Goal: Task Accomplishment & Management: Manage account settings

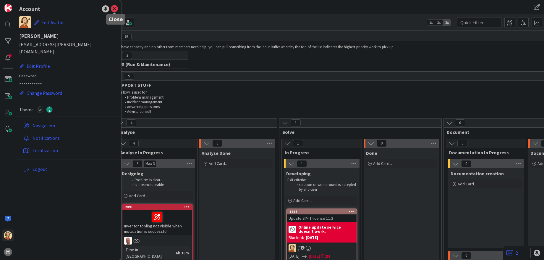
click at [115, 7] on icon at bounding box center [114, 8] width 7 height 7
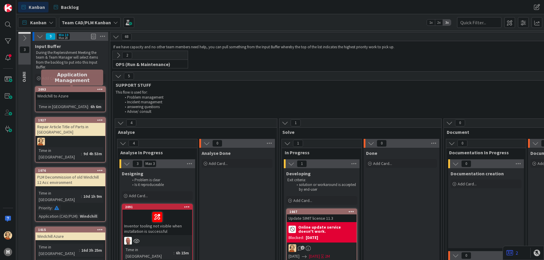
click at [78, 91] on div "2093" at bounding box center [71, 89] width 67 height 4
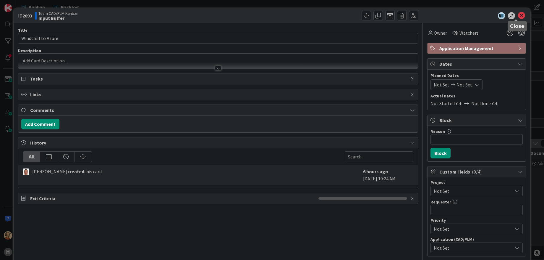
click at [518, 15] on icon at bounding box center [521, 15] width 7 height 7
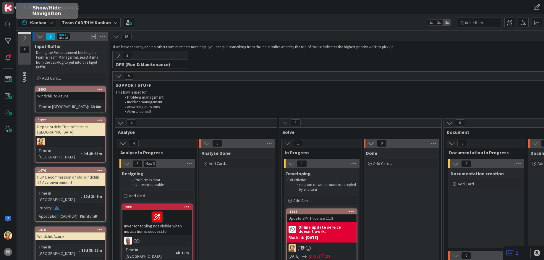
click at [5, 8] on img at bounding box center [8, 8] width 8 height 8
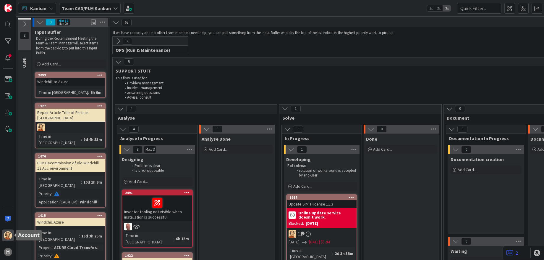
click at [5, 235] on img at bounding box center [8, 235] width 8 height 8
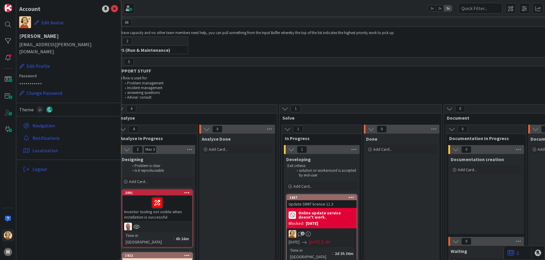
click at [39, 238] on div "**********" at bounding box center [68, 130] width 105 height 260
click at [8, 237] on img at bounding box center [8, 235] width 8 height 8
click at [9, 233] on img at bounding box center [8, 235] width 8 height 8
click at [46, 89] on button "Change Password" at bounding box center [40, 93] width 43 height 8
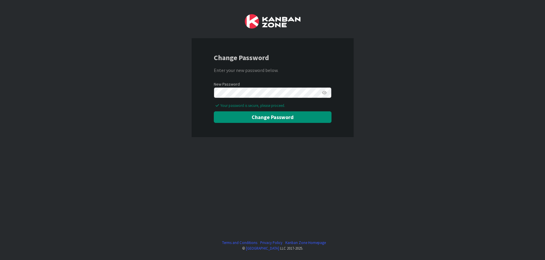
click at [327, 91] on icon at bounding box center [324, 93] width 5 height 4
click at [258, 117] on button "Change Password" at bounding box center [273, 117] width 118 height 12
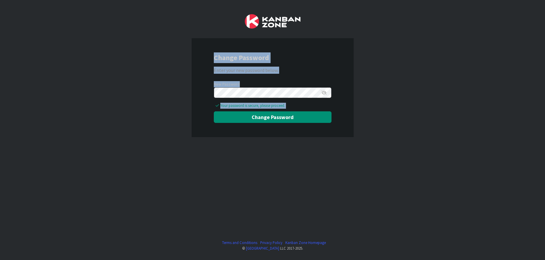
drag, startPoint x: 190, startPoint y: 184, endPoint x: 110, endPoint y: 50, distance: 156.0
click at [110, 50] on div "Change Password Enter your new password below. New Password Your password is se…" at bounding box center [272, 130] width 545 height 260
drag, startPoint x: 110, startPoint y: 50, endPoint x: 96, endPoint y: 110, distance: 61.6
click at [96, 110] on div "Change Password Enter your new password below. New Password Your password is se…" at bounding box center [272, 130] width 545 height 260
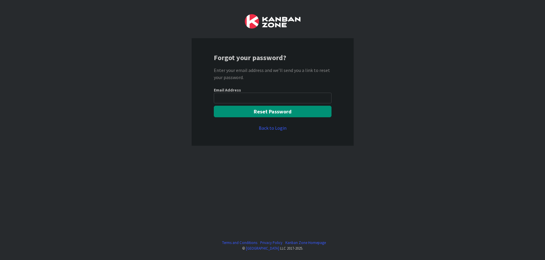
click at [230, 101] on input "email" at bounding box center [273, 98] width 118 height 11
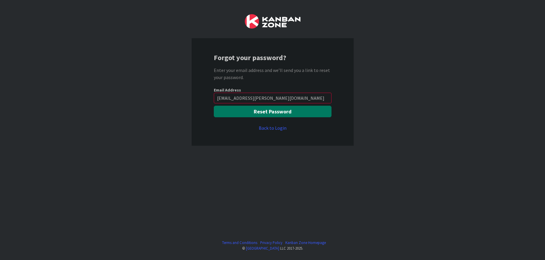
type input "[EMAIL_ADDRESS][PERSON_NAME][DOMAIN_NAME]"
click at [239, 111] on button "Reset Password" at bounding box center [273, 112] width 118 height 12
